Goal: Navigation & Orientation: Find specific page/section

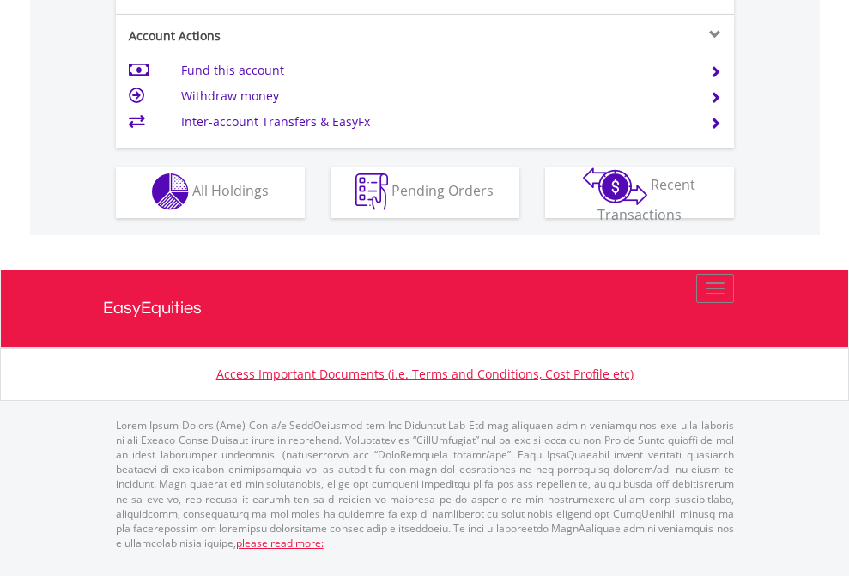
scroll to position [1605, 0]
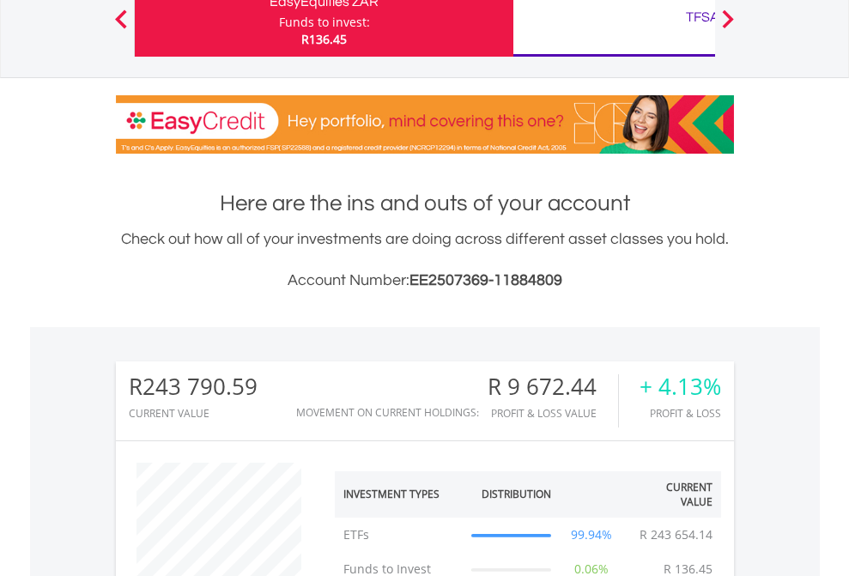
scroll to position [165, 269]
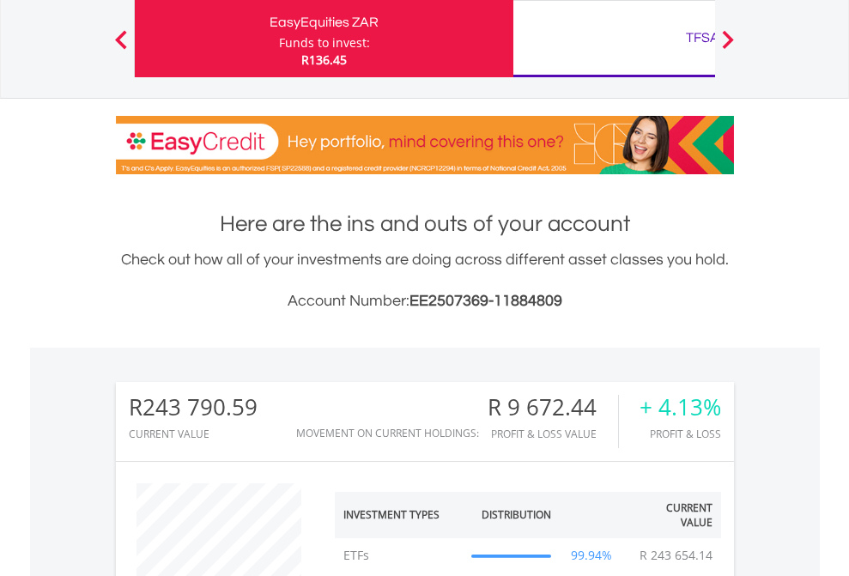
click at [614, 39] on div "TFSA" at bounding box center [703, 38] width 358 height 24
